Goal: Information Seeking & Learning: Check status

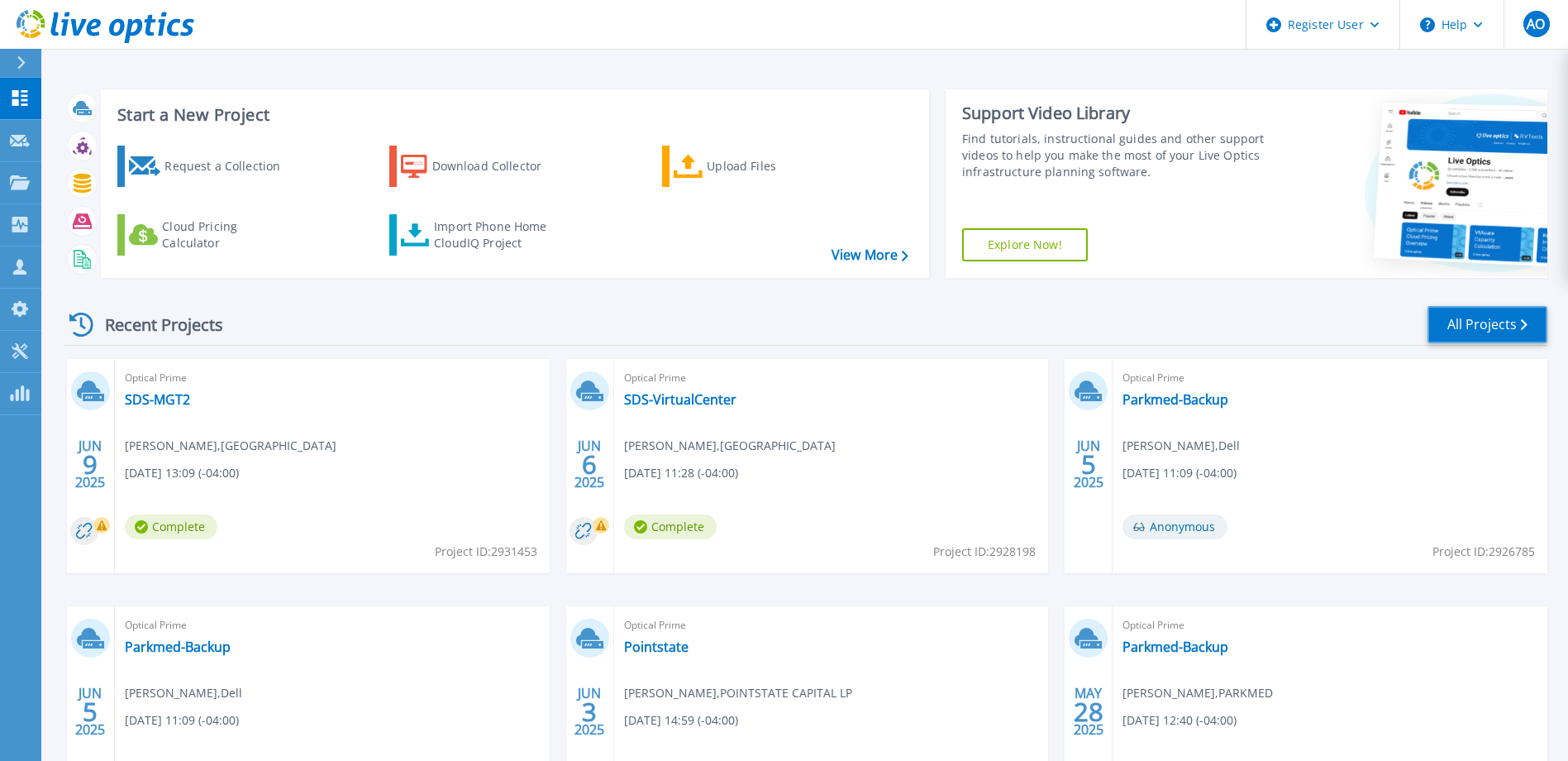
click at [1489, 312] on link "All Projects" at bounding box center [1488, 324] width 120 height 37
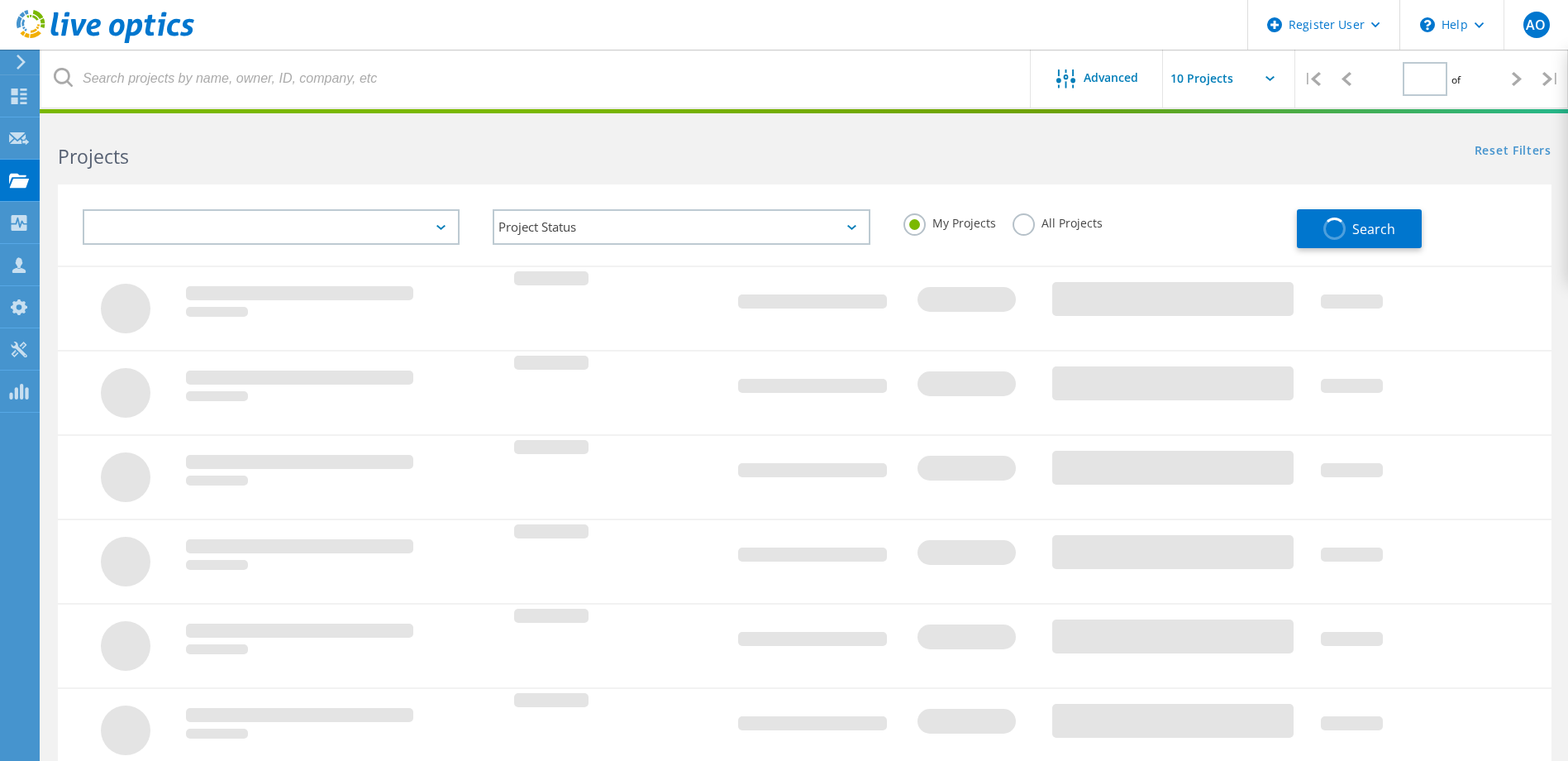
type input "1"
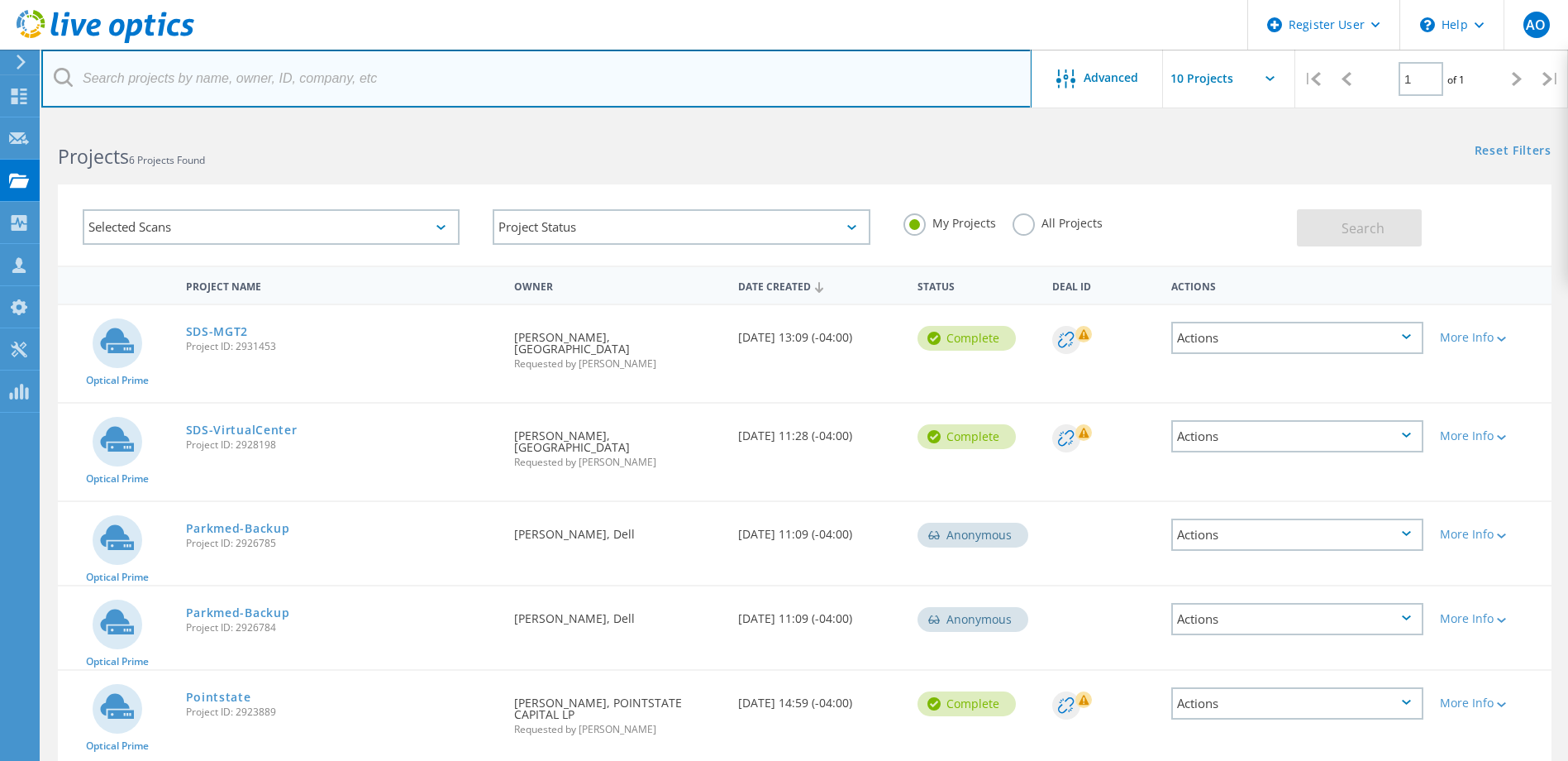
paste input "[PERSON_NAME] <[PERSON_NAME][EMAIL_ADDRESS][PERSON_NAME][DOMAIN_NAME]>"
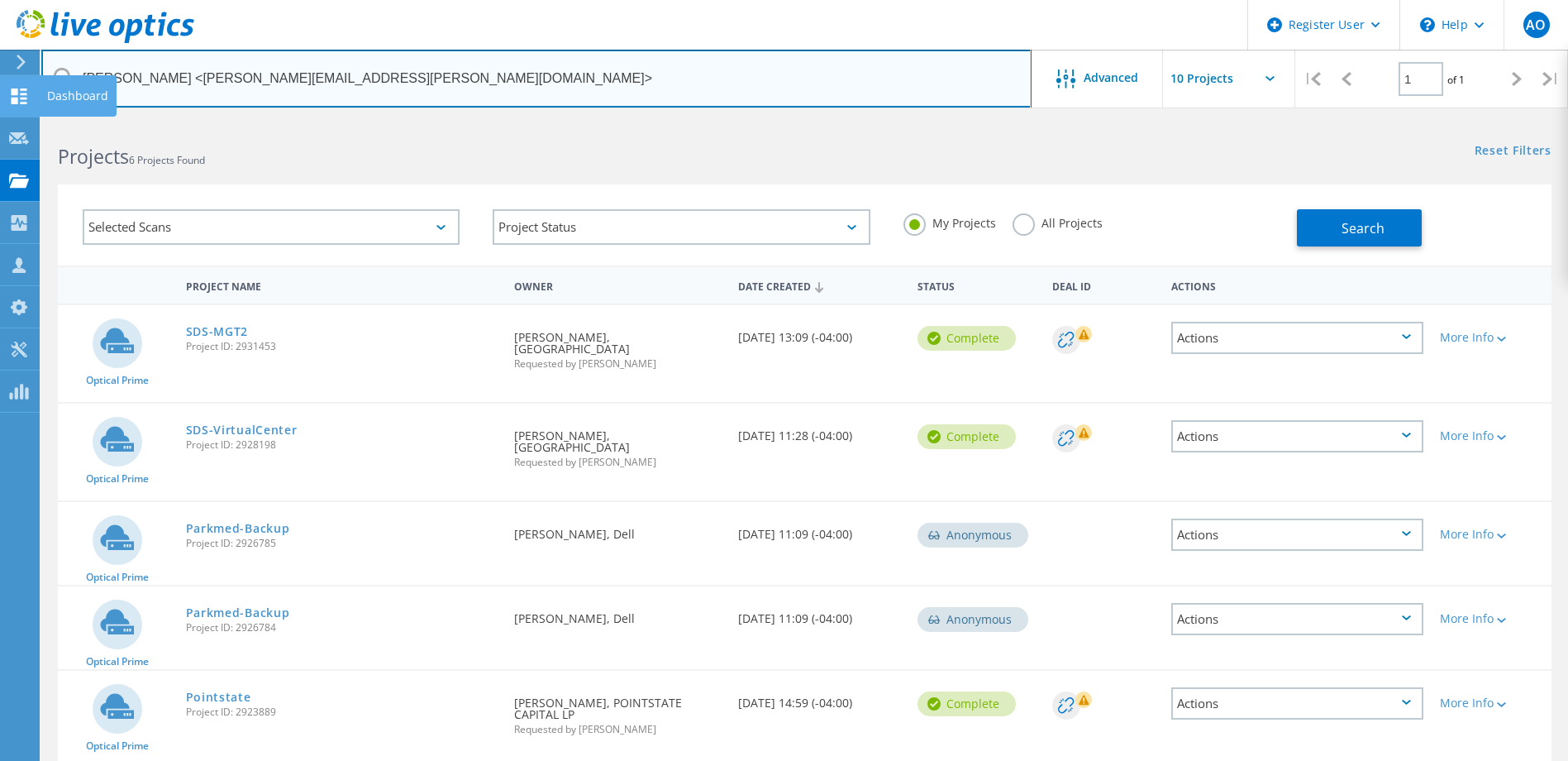
drag, startPoint x: 183, startPoint y: 79, endPoint x: 8, endPoint y: 78, distance: 175.0
click at [8, 120] on div "Register User \n Help Explore Helpful Articles Contact Support AO Dell User [PE…" at bounding box center [784, 520] width 1568 height 801
drag, startPoint x: 183, startPoint y: 99, endPoint x: 171, endPoint y: 71, distance: 30.5
click at [182, 99] on input "[PERSON_NAME] <[PERSON_NAME][EMAIL_ADDRESS][PERSON_NAME][DOMAIN_NAME]>" at bounding box center [536, 79] width 990 height 58
click at [176, 76] on input "[PERSON_NAME] <[PERSON_NAME][EMAIL_ADDRESS][PERSON_NAME][DOMAIN_NAME]>" at bounding box center [536, 79] width 990 height 58
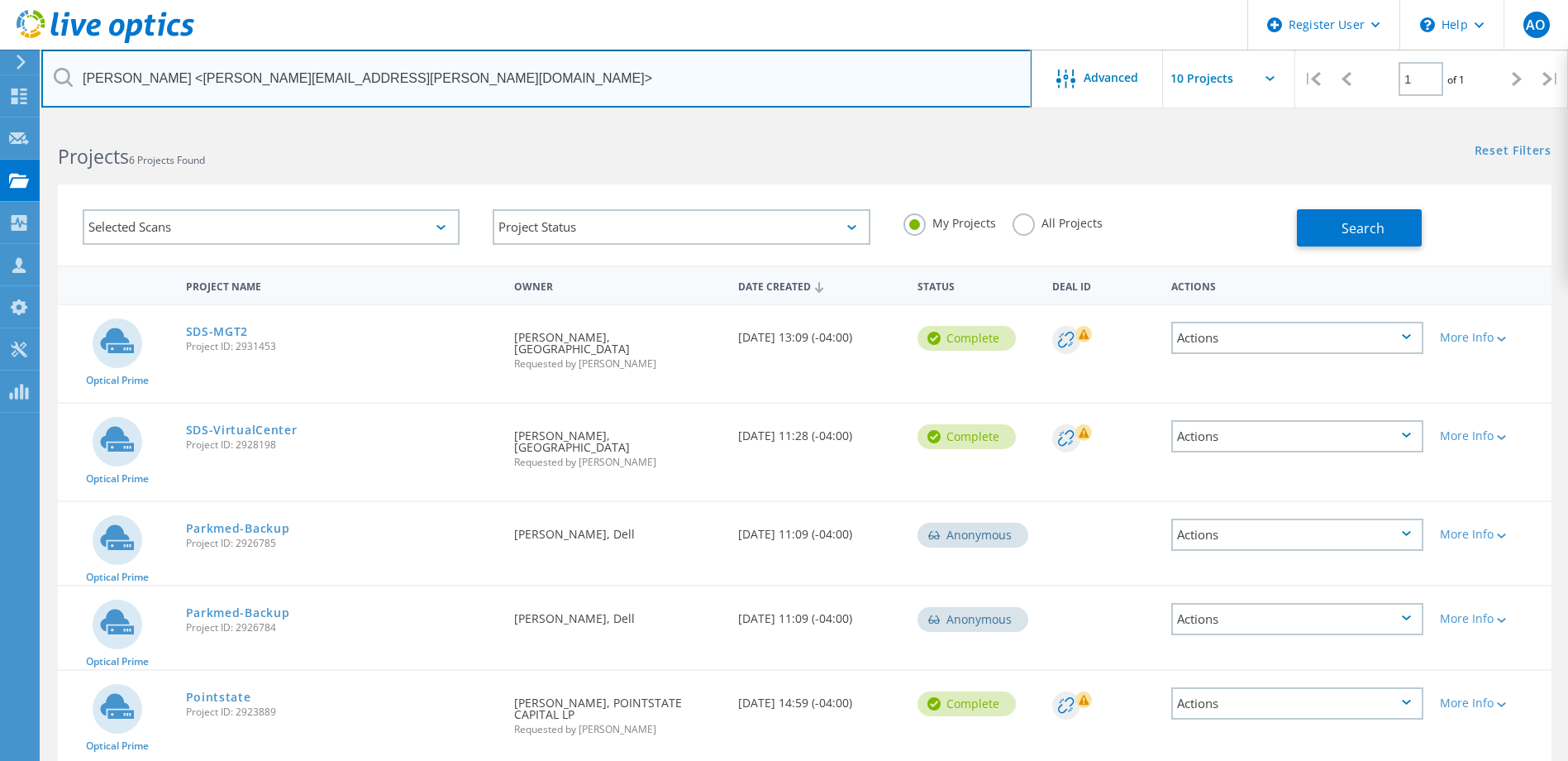
drag, startPoint x: 179, startPoint y: 79, endPoint x: 67, endPoint y: 79, distance: 112.0
click at [67, 79] on div "[PERSON_NAME] <[PERSON_NAME][EMAIL_ADDRESS][PERSON_NAME][DOMAIN_NAME]>" at bounding box center [536, 79] width 989 height 58
click at [264, 78] on input "[PERSON_NAME][EMAIL_ADDRESS][PERSON_NAME][DOMAIN_NAME]>" at bounding box center [536, 79] width 990 height 58
type input "[PERSON_NAME][EMAIL_ADDRESS][PERSON_NAME][DOMAIN_NAME]"
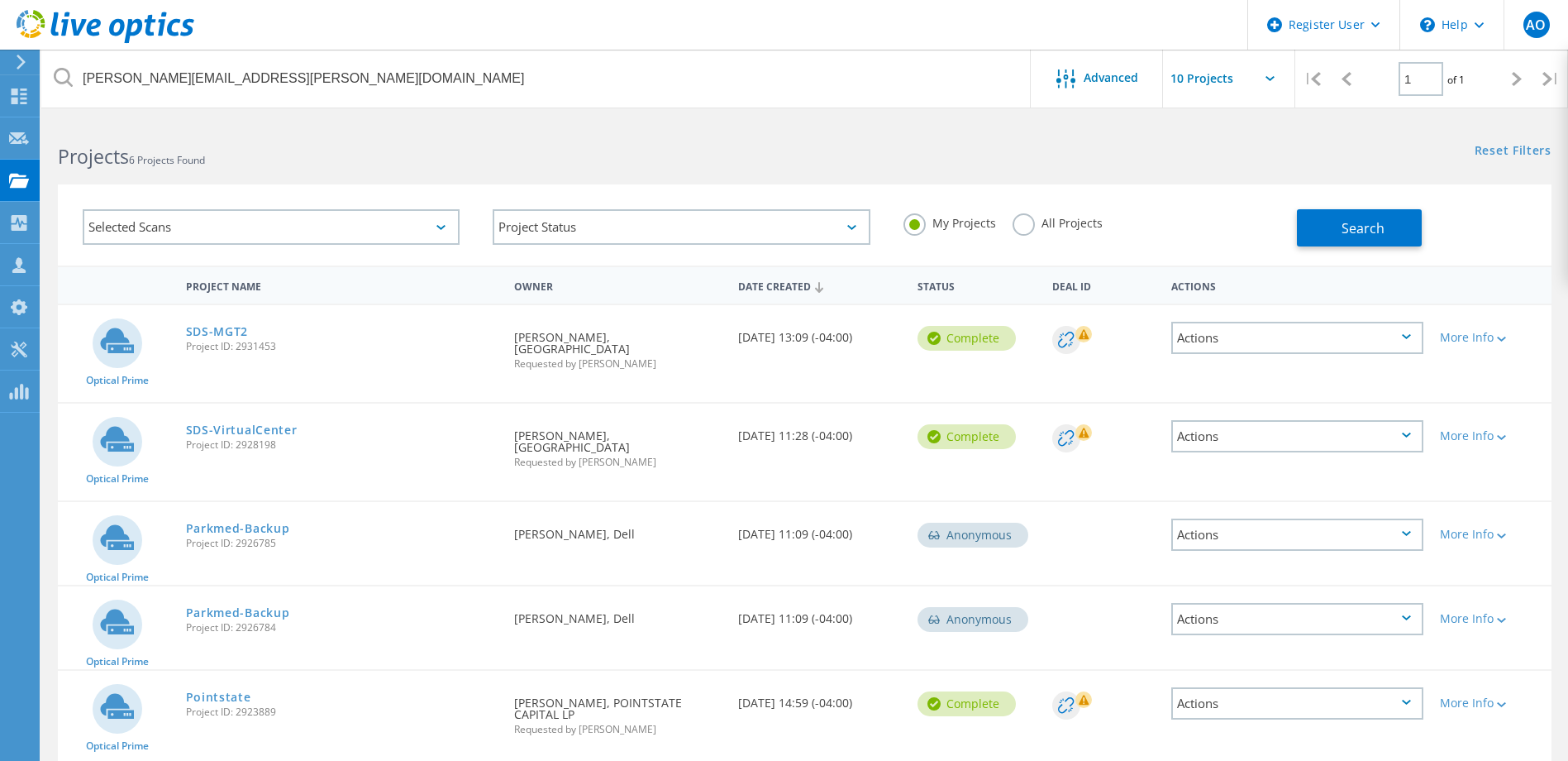
click at [1035, 229] on label "All Projects" at bounding box center [1057, 221] width 90 height 16
click at [0, 0] on input "All Projects" at bounding box center [0, 0] width 0 height 0
click at [1415, 223] on button "Search" at bounding box center [1359, 228] width 125 height 37
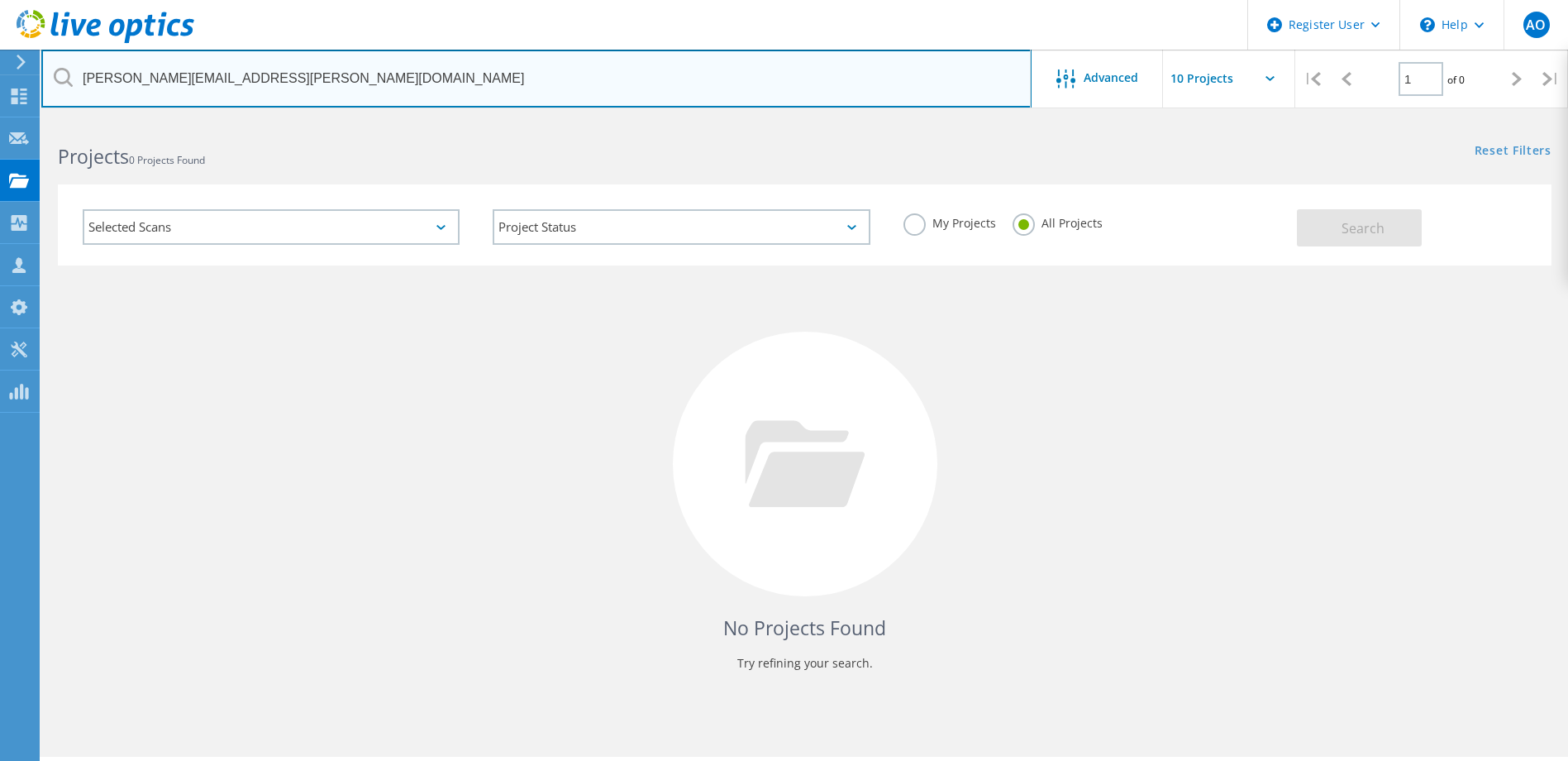
drag, startPoint x: 313, startPoint y: 84, endPoint x: -3, endPoint y: 66, distance: 316.5
click at [0, 66] on html "Register User \n Help Explore Helpful Articles Contact Support AO Dell User [PE…" at bounding box center [784, 403] width 1568 height 807
